Goal: Task Accomplishment & Management: Manage account settings

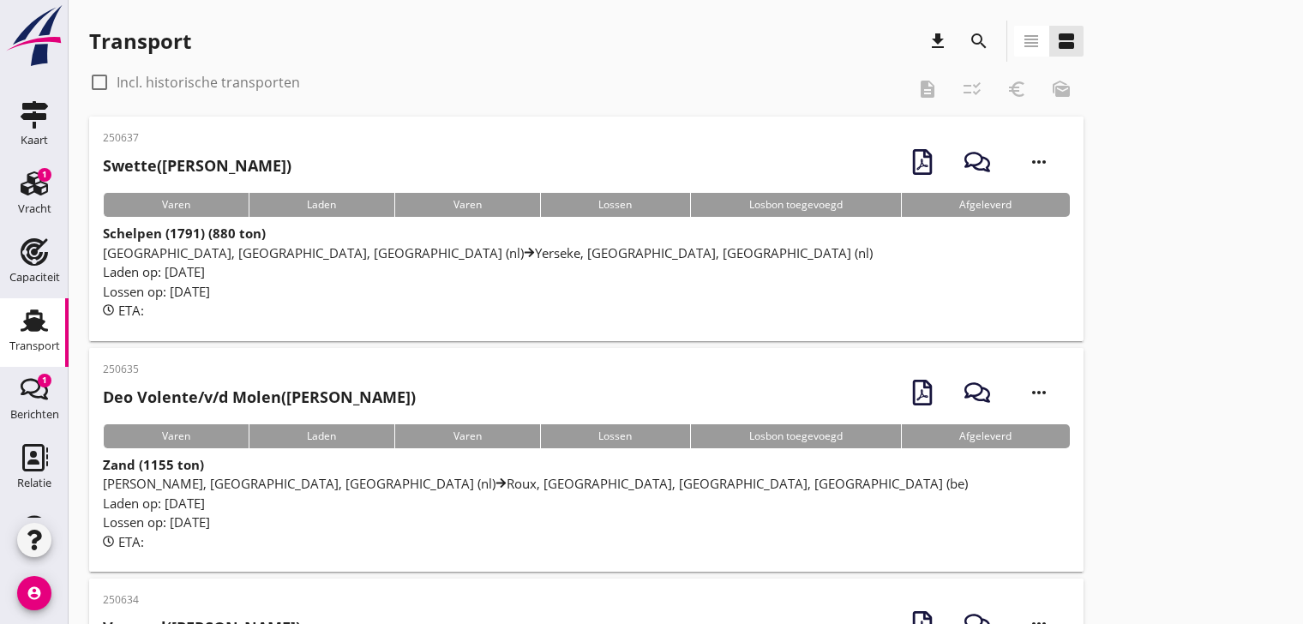
click at [276, 242] on div "Schelpen (1791) (880 ton) [GEOGRAPHIC_DATA], [GEOGRAPHIC_DATA], [GEOGRAPHIC_DAT…" at bounding box center [586, 272] width 967 height 97
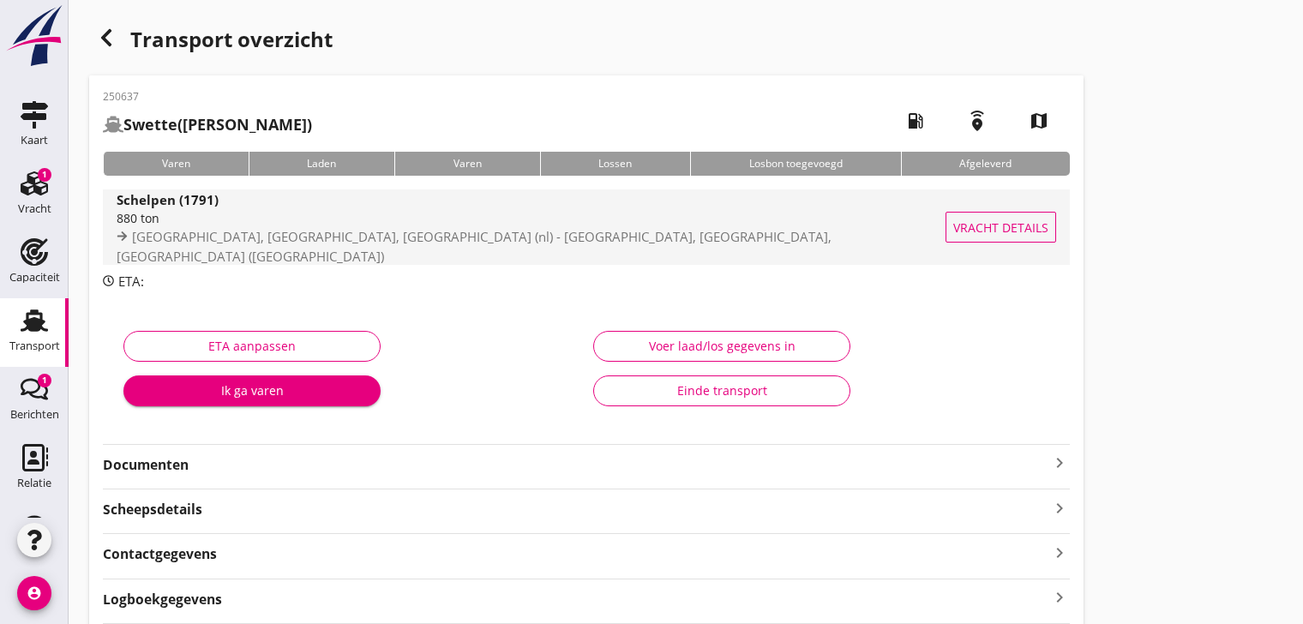
click at [279, 242] on span "[GEOGRAPHIC_DATA], [GEOGRAPHIC_DATA], [GEOGRAPHIC_DATA] (nl) - [GEOGRAPHIC_DATA…" at bounding box center [474, 246] width 715 height 37
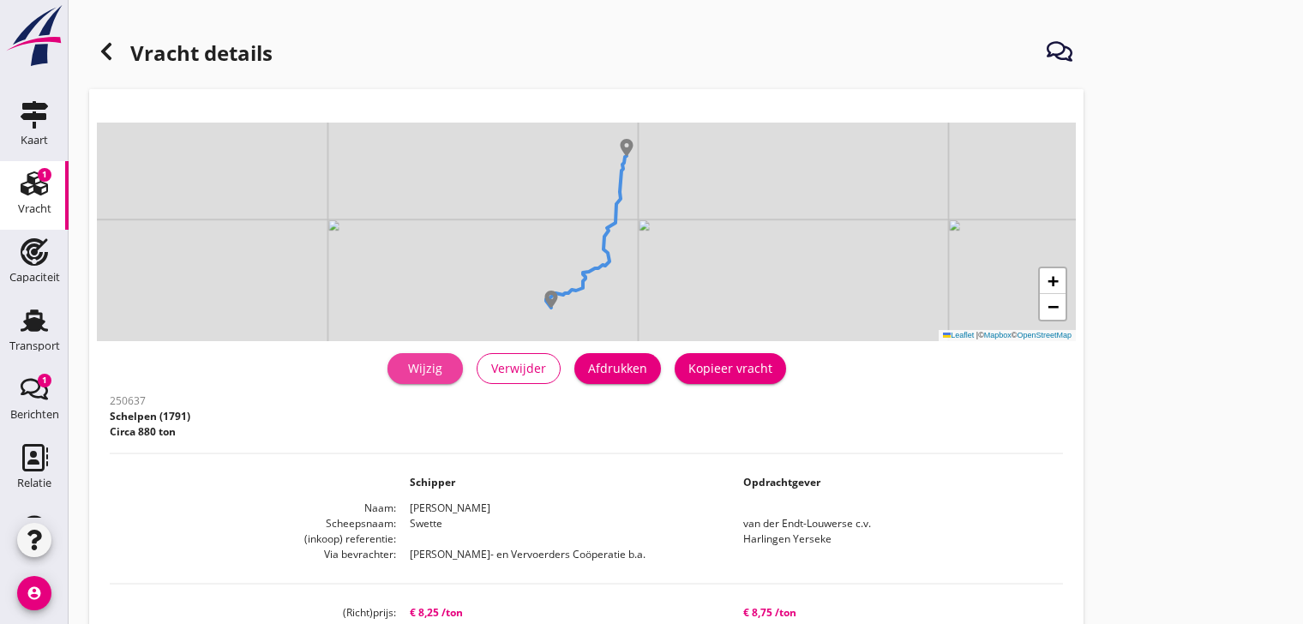
click at [431, 370] on div "Wijzig" at bounding box center [425, 368] width 48 height 18
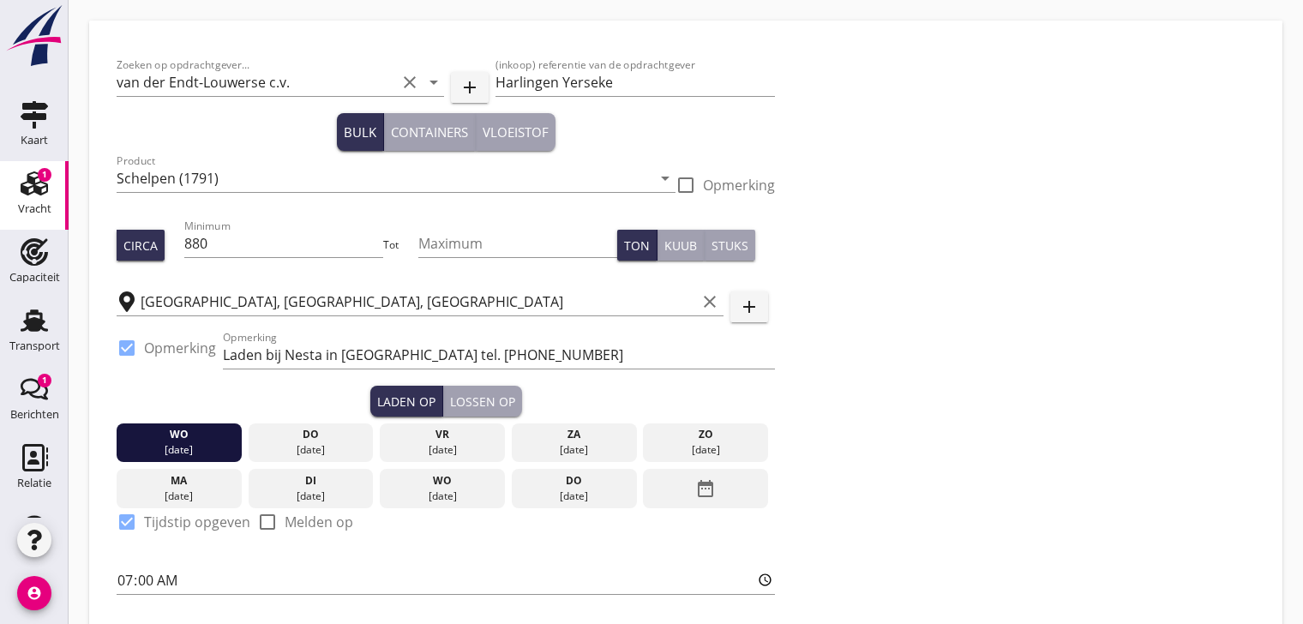
scroll to position [257, 0]
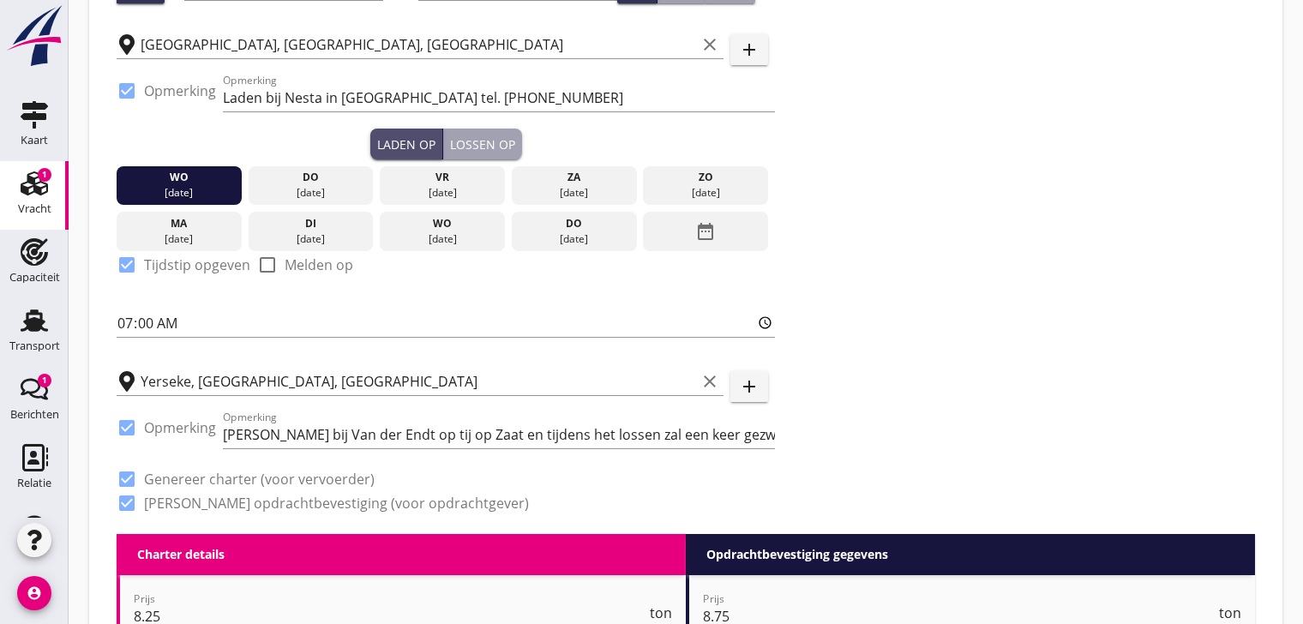
click at [403, 136] on div "Laden op" at bounding box center [406, 144] width 58 height 18
click at [308, 176] on div "do" at bounding box center [310, 177] width 117 height 15
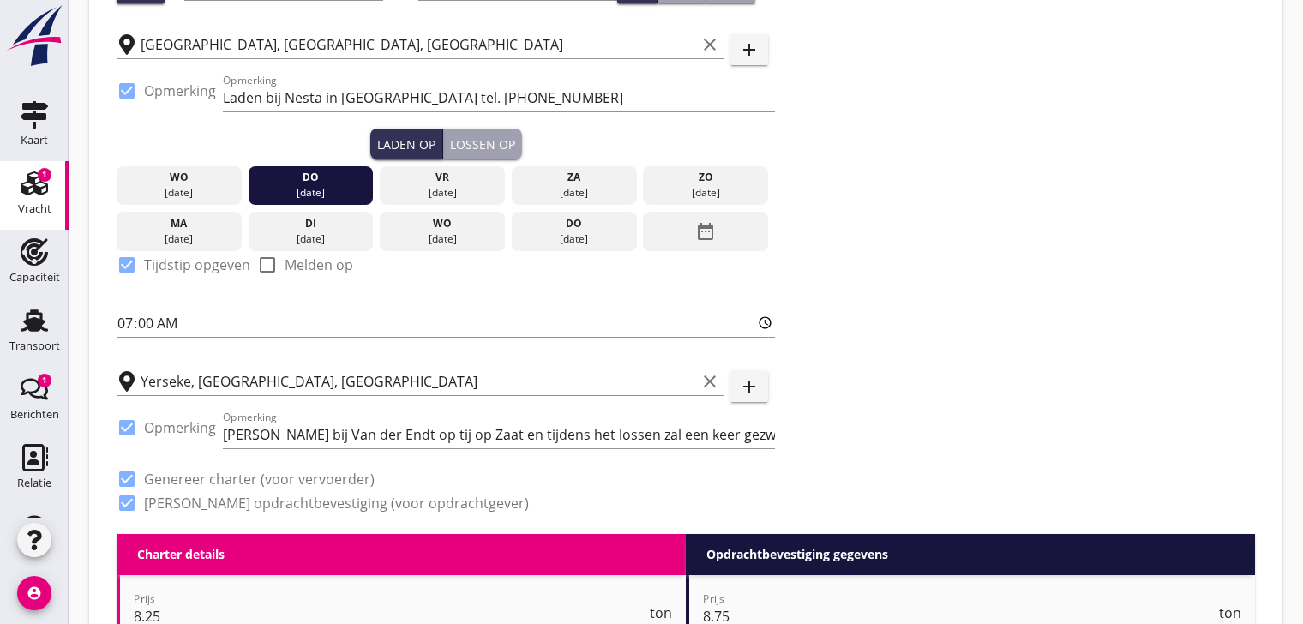
click at [703, 227] on icon "date_range" at bounding box center [705, 231] width 21 height 31
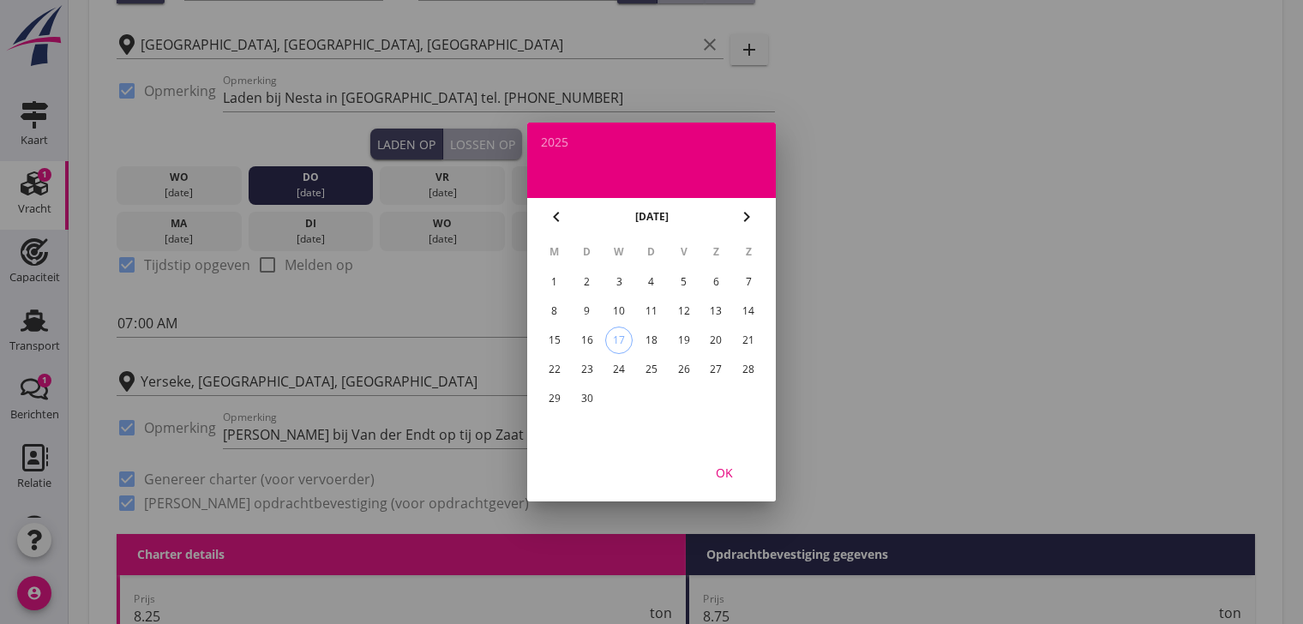
click at [652, 336] on div "18" at bounding box center [651, 340] width 27 height 27
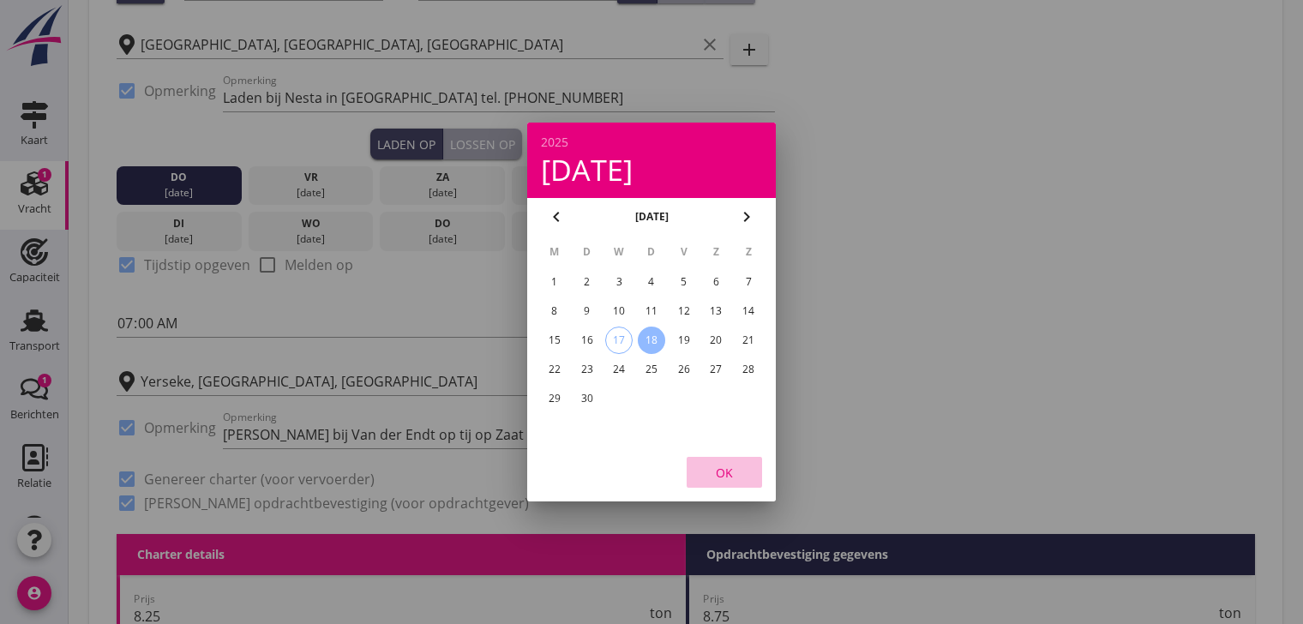
click at [725, 478] on div "OK" at bounding box center [725, 473] width 48 height 18
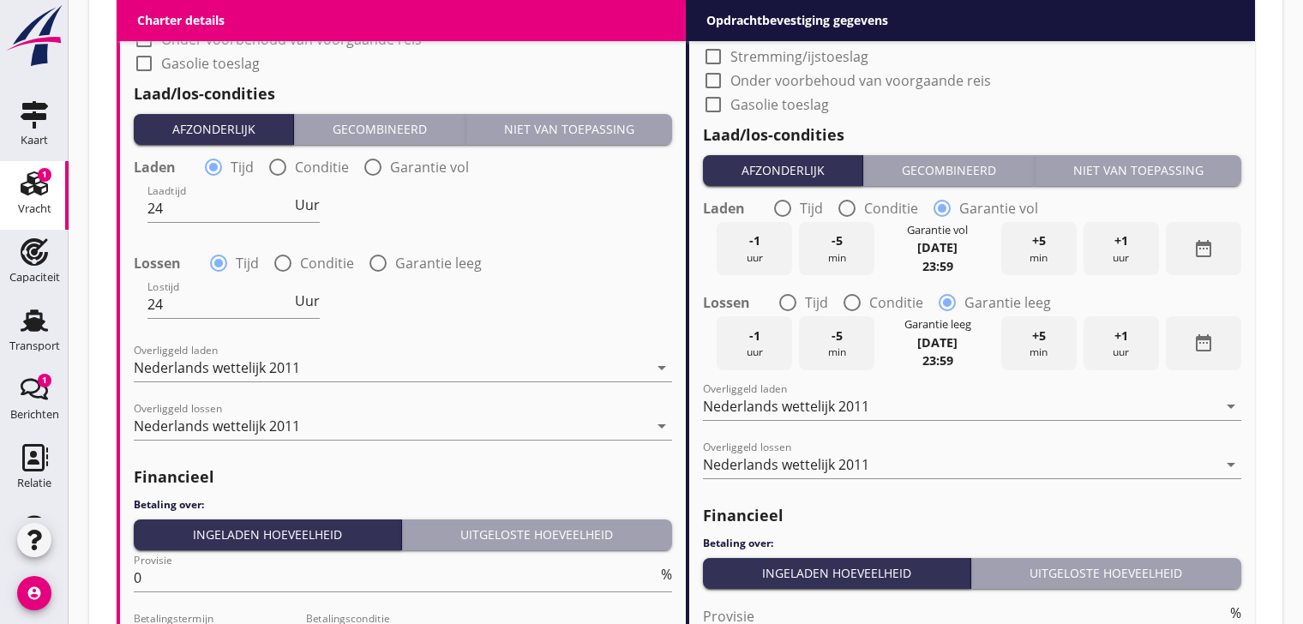
scroll to position [1912, 0]
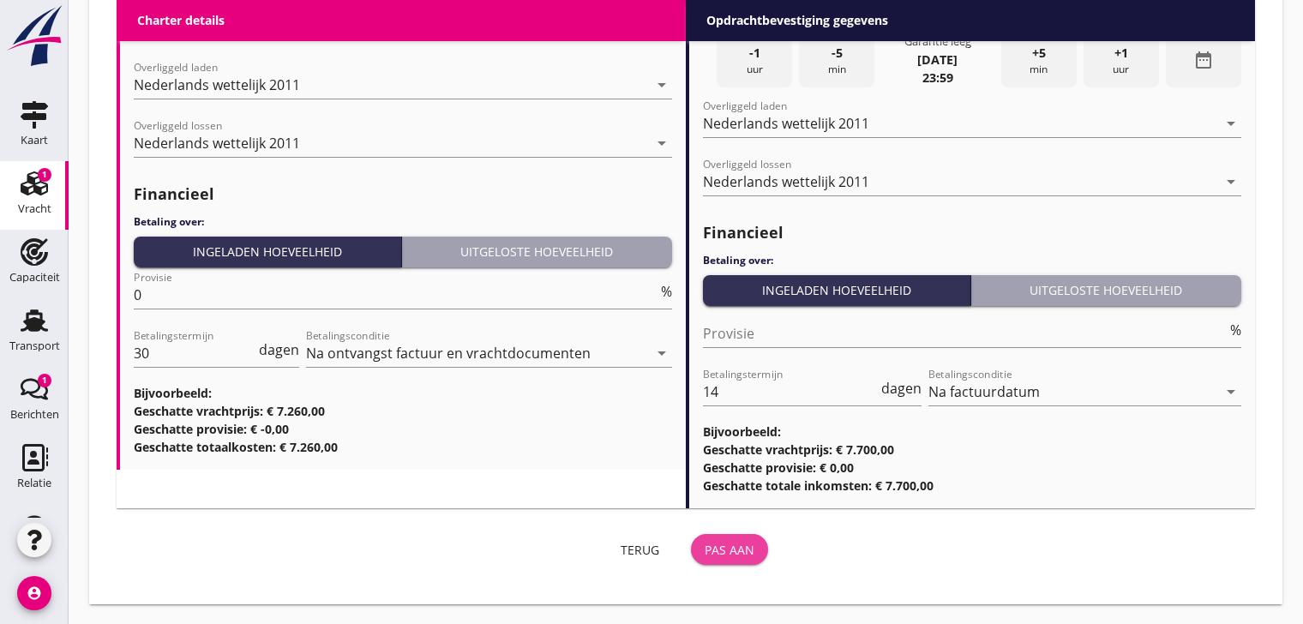
click at [744, 551] on div "Pas aan" at bounding box center [730, 550] width 50 height 18
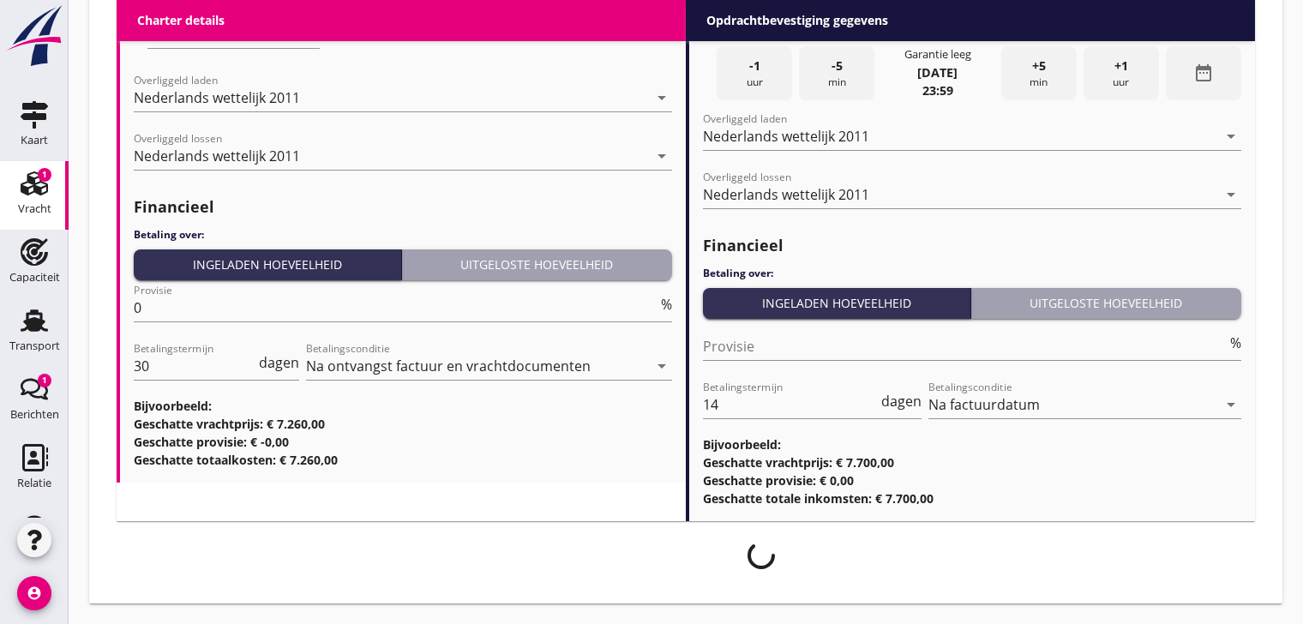
scroll to position [1899, 0]
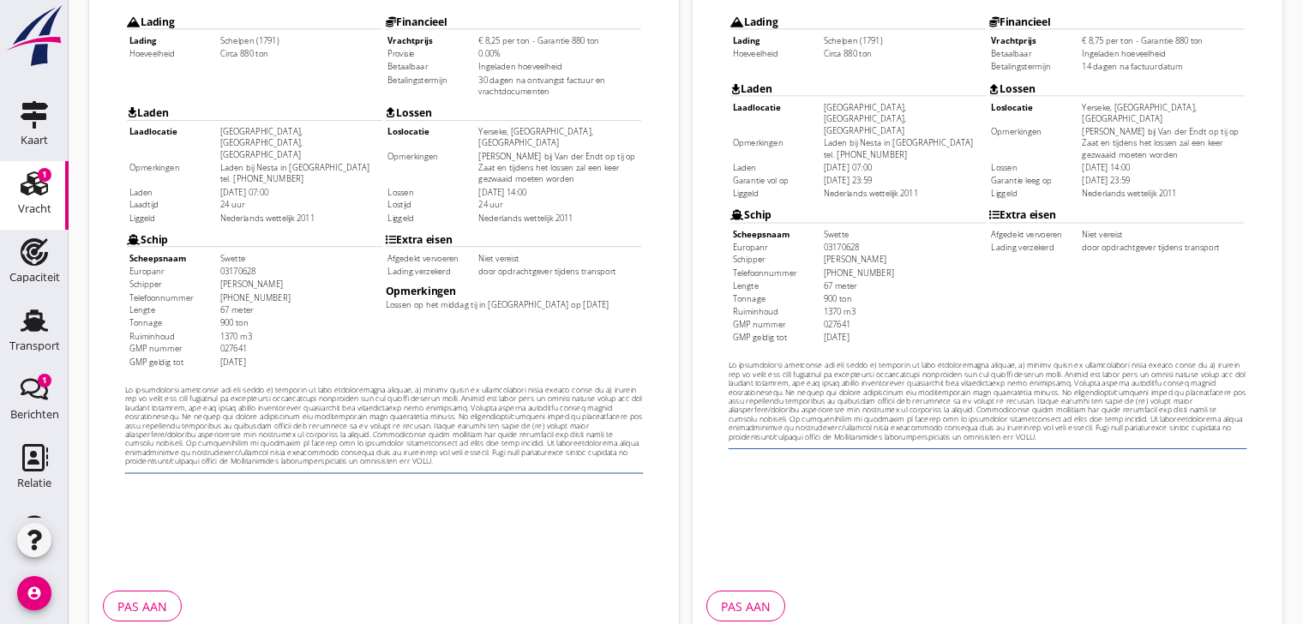
scroll to position [517, 0]
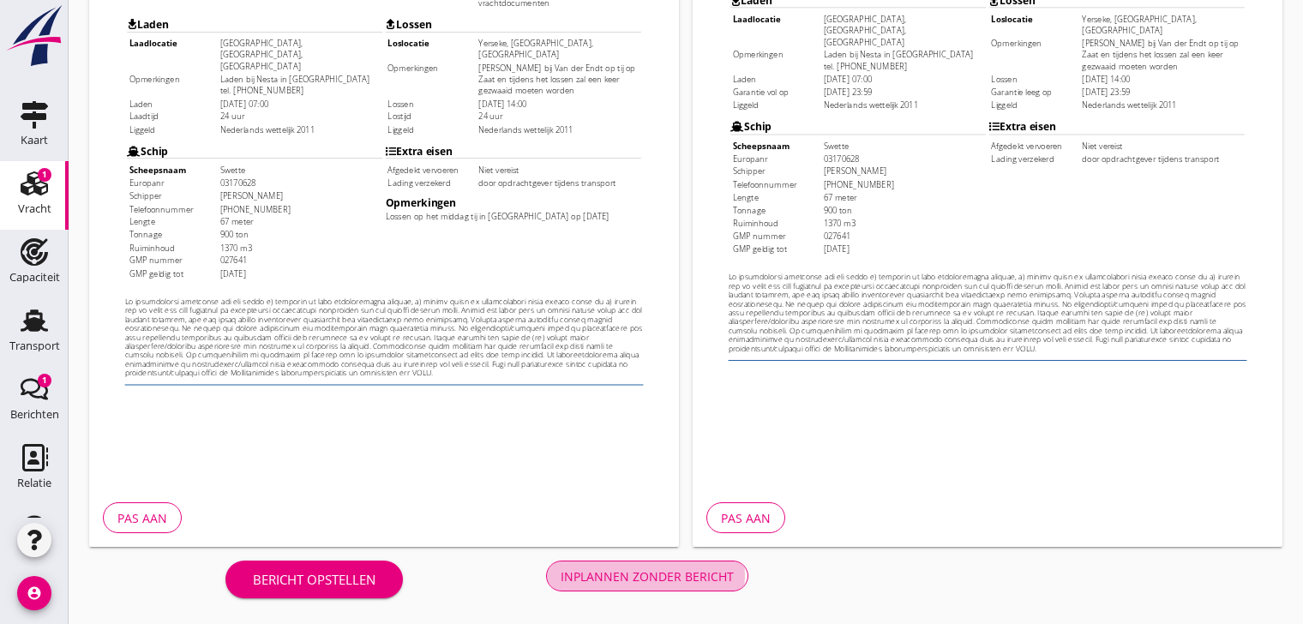
click at [681, 576] on div "Inplannen zonder bericht" at bounding box center [647, 577] width 173 height 18
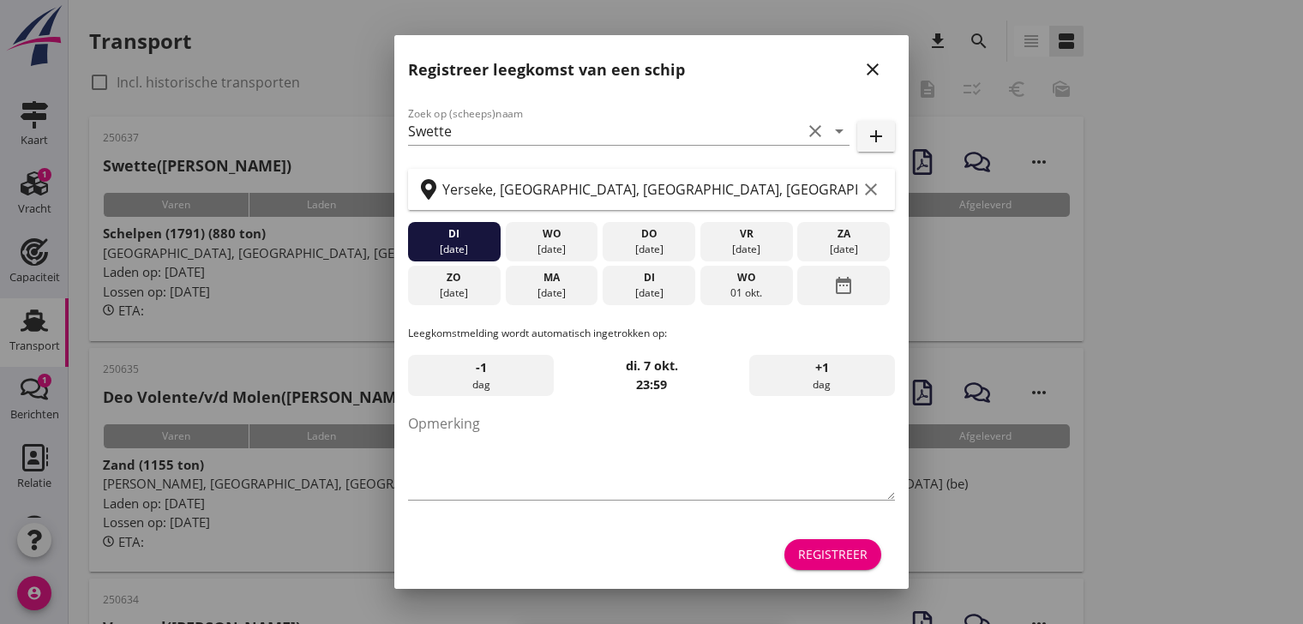
click at [864, 72] on icon "close" at bounding box center [873, 69] width 21 height 21
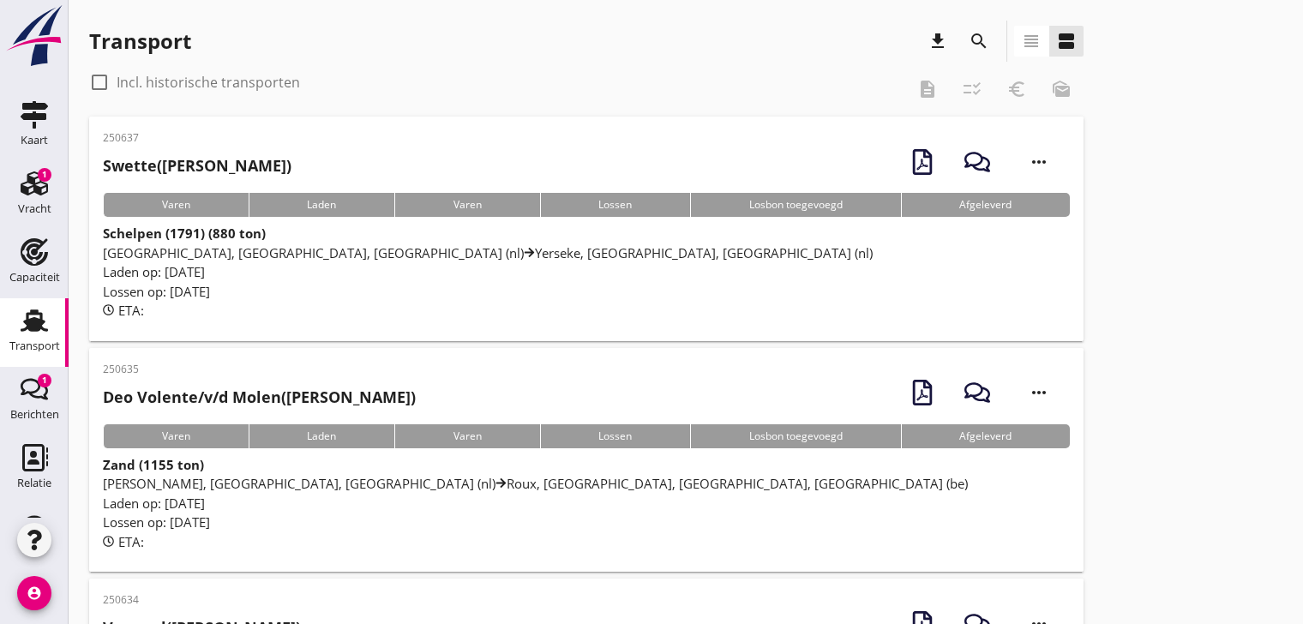
click at [412, 246] on span "[GEOGRAPHIC_DATA], [GEOGRAPHIC_DATA], [GEOGRAPHIC_DATA] (nl) [GEOGRAPHIC_DATA],…" at bounding box center [488, 252] width 770 height 17
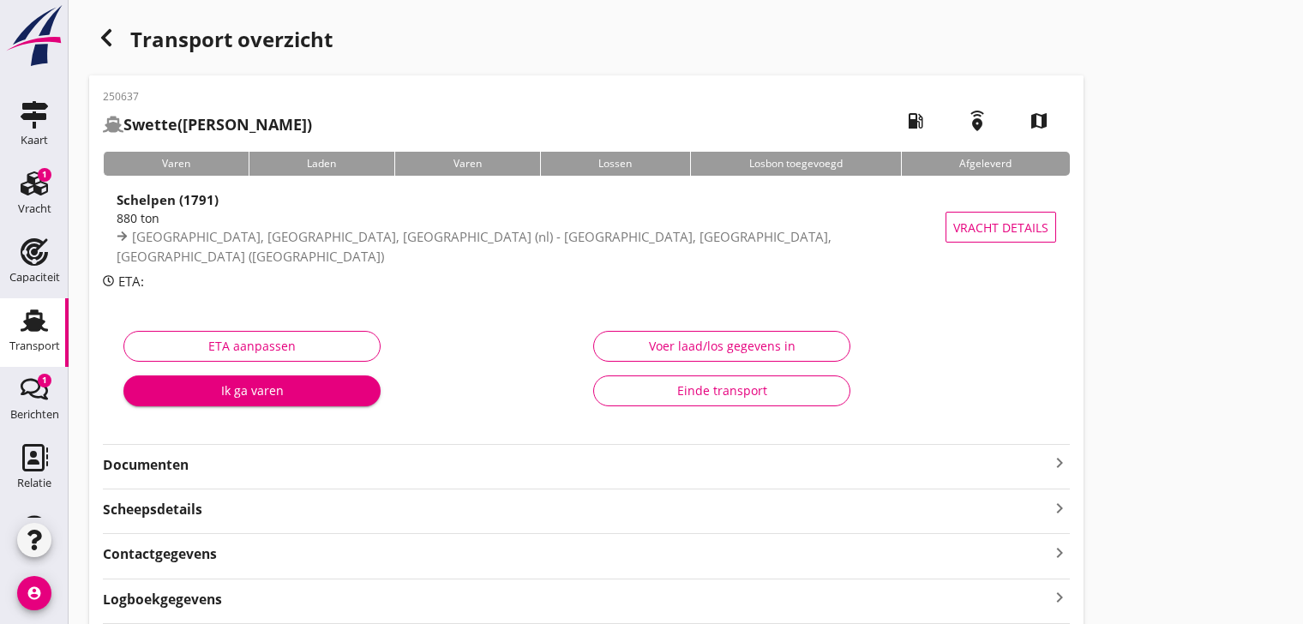
click at [154, 464] on strong "Documenten" at bounding box center [576, 465] width 947 height 20
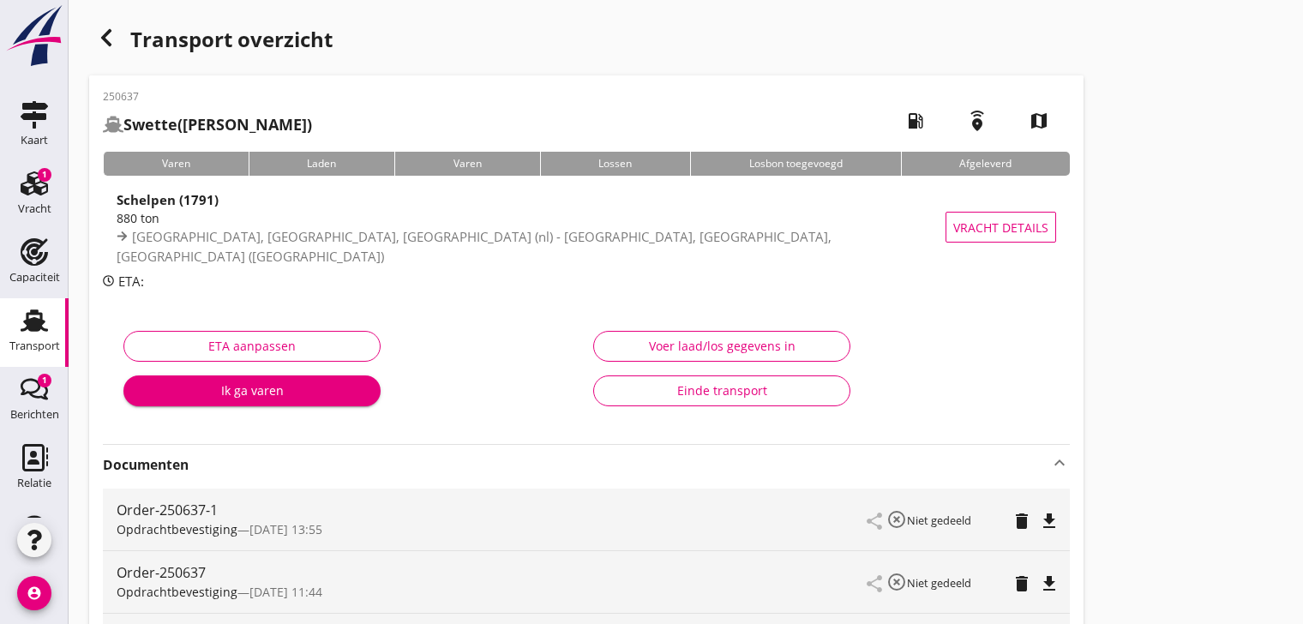
scroll to position [257, 0]
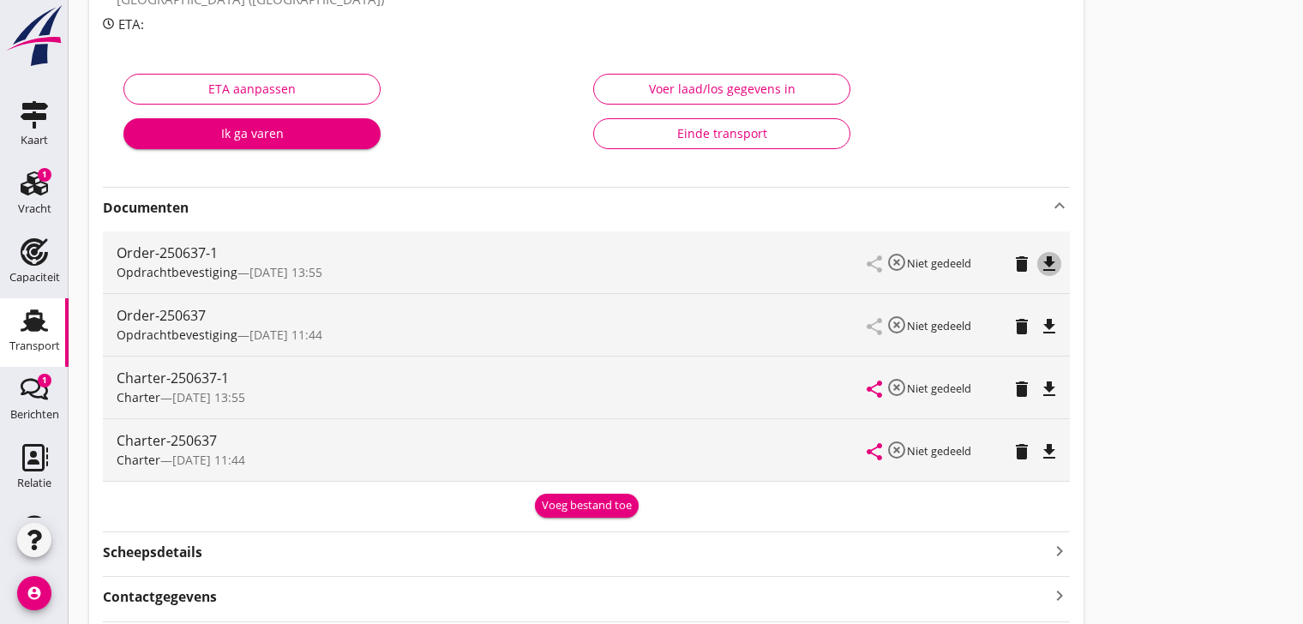
click at [1052, 261] on icon "file_download" at bounding box center [1049, 264] width 21 height 21
click at [1047, 386] on icon "file_download" at bounding box center [1049, 389] width 21 height 21
click at [1021, 325] on icon "delete" at bounding box center [1022, 326] width 21 height 21
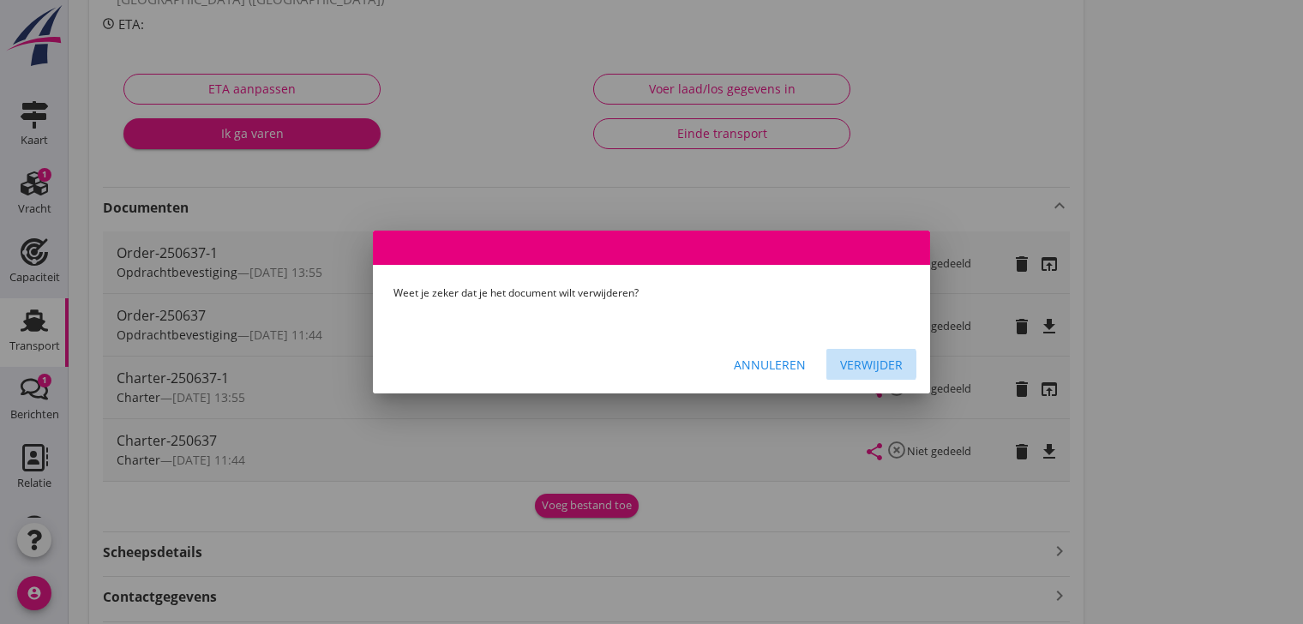
click at [896, 367] on div "Verwijder" at bounding box center [871, 365] width 63 height 18
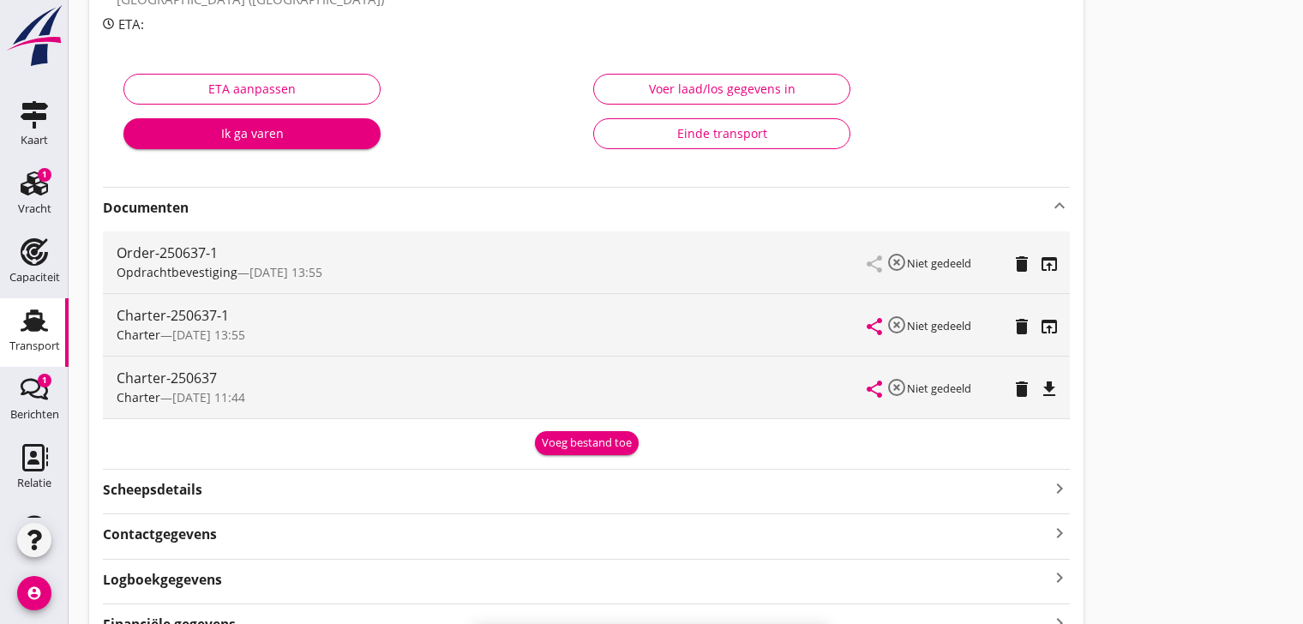
click at [1022, 392] on icon "delete" at bounding box center [1022, 389] width 21 height 21
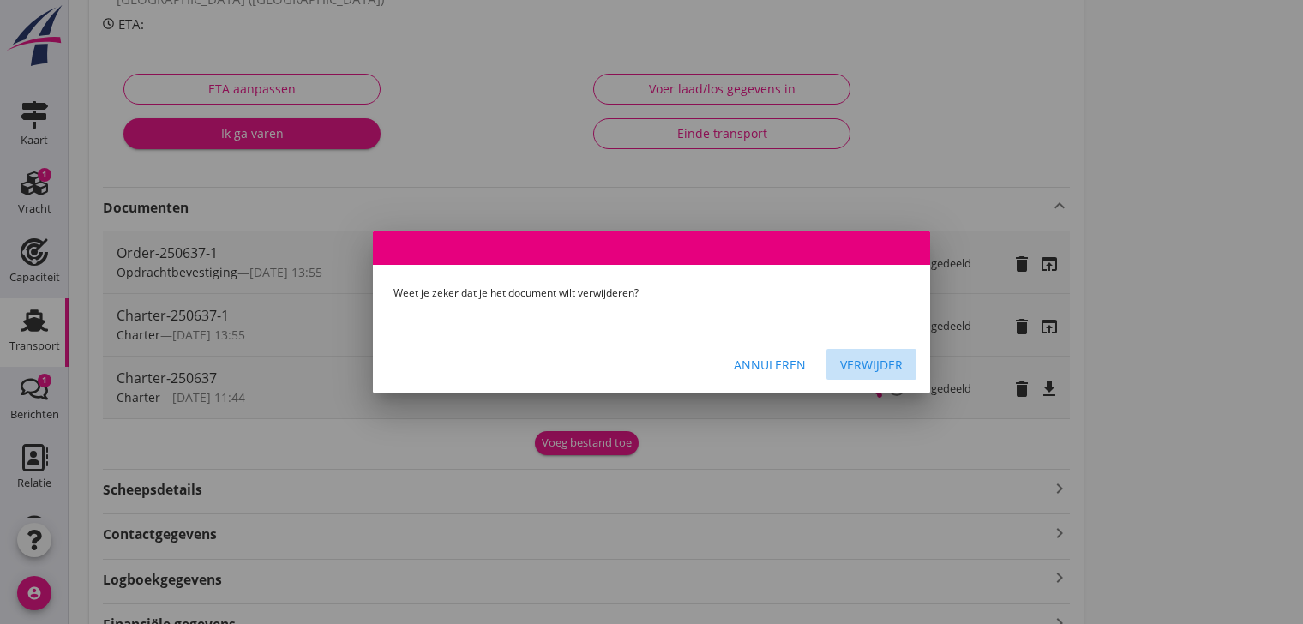
click at [872, 364] on div "Verwijder" at bounding box center [871, 365] width 63 height 18
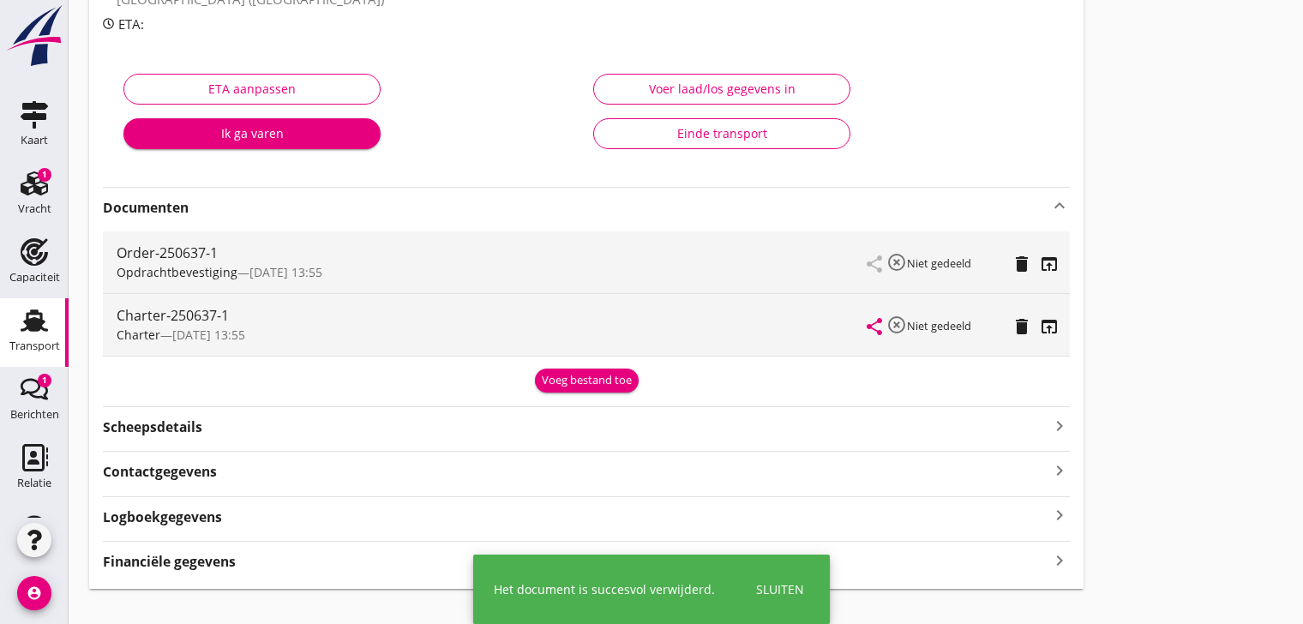
scroll to position [0, 0]
